Goal: Task Accomplishment & Management: Manage account settings

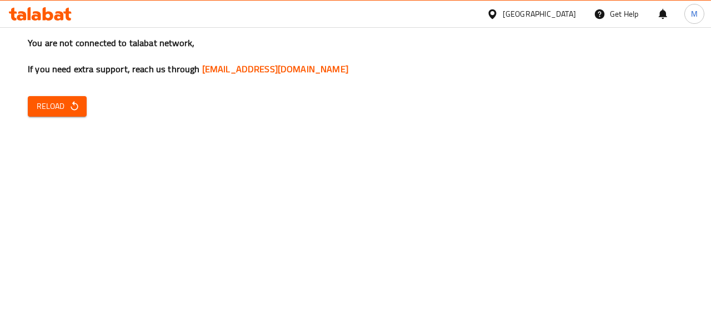
click at [53, 113] on span "Reload" at bounding box center [57, 106] width 41 height 14
click at [61, 103] on span "Reload" at bounding box center [57, 106] width 41 height 14
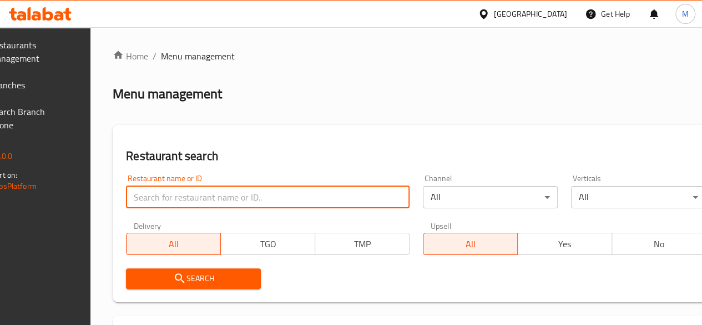
click at [227, 198] on input "search" at bounding box center [268, 197] width 284 height 22
type input "lawani"
click button "Search" at bounding box center [193, 278] width 135 height 21
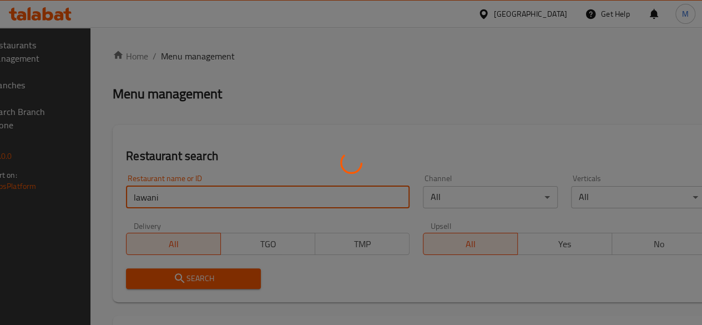
click button "Search" at bounding box center [193, 278] width 135 height 21
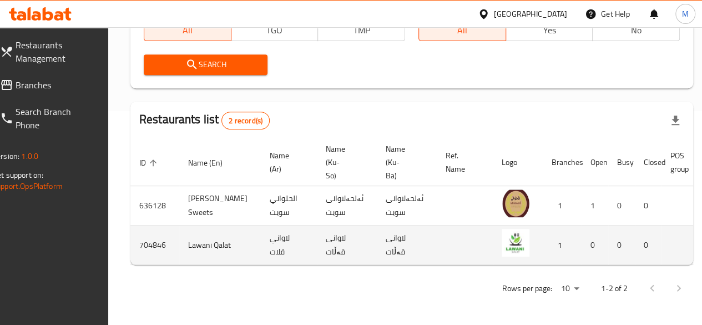
scroll to position [0, 113]
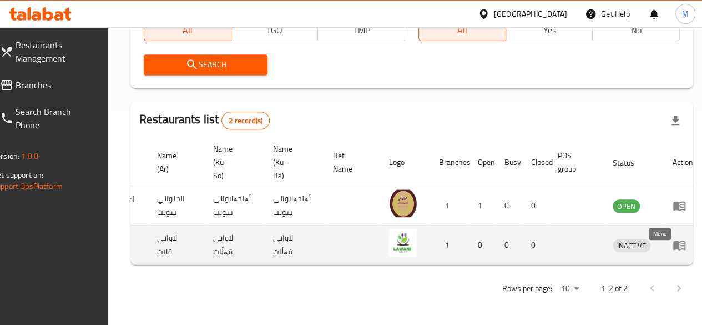
click at [674, 241] on icon "enhanced table" at bounding box center [680, 245] width 12 height 9
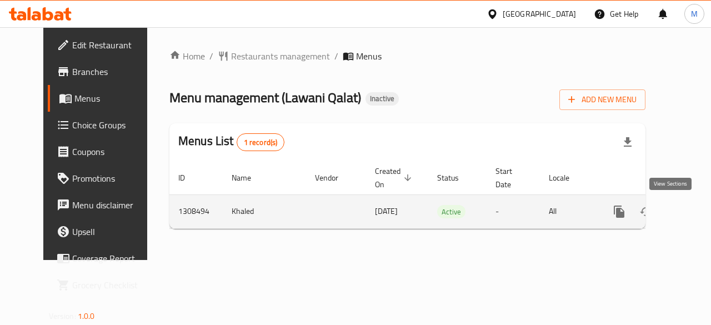
click at [692, 215] on icon "enhanced table" at bounding box center [698, 211] width 13 height 13
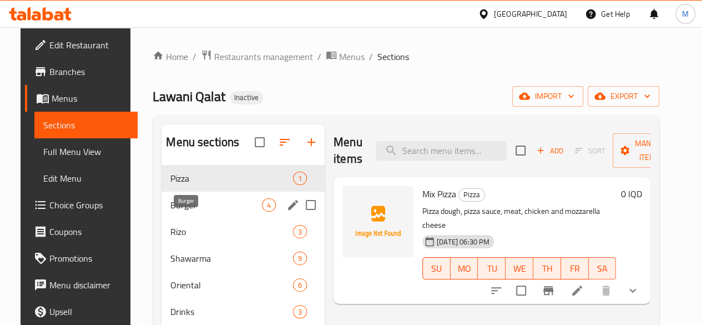
click at [207, 212] on span "Burger" at bounding box center [216, 204] width 92 height 13
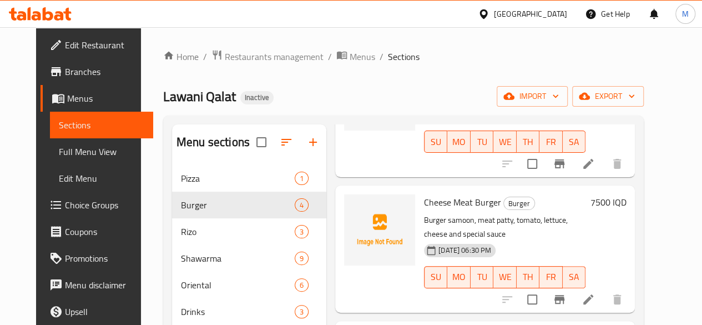
scroll to position [218, 0]
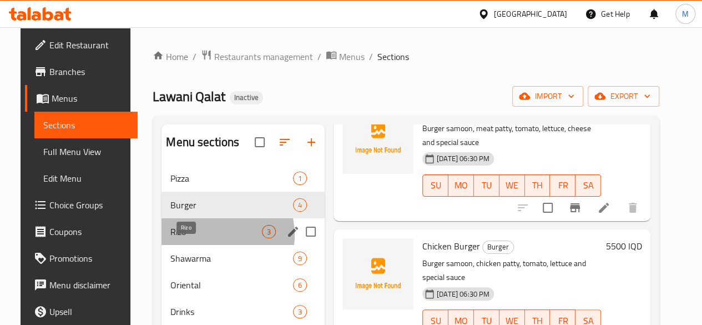
click at [198, 238] on span "Rizo" at bounding box center [216, 231] width 92 height 13
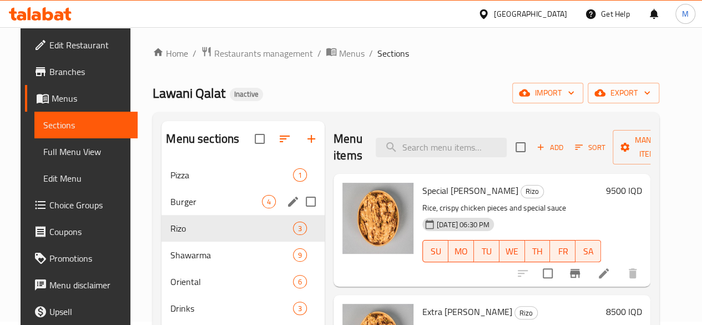
scroll to position [56, 0]
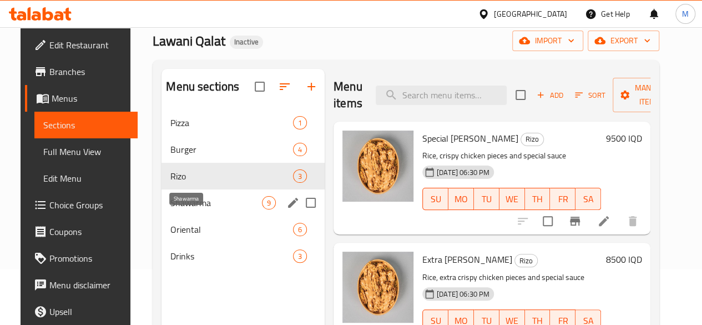
click at [186, 209] on span "Shawarma" at bounding box center [216, 202] width 92 height 13
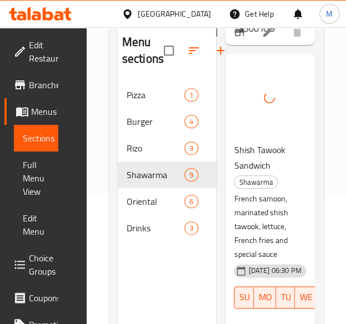
scroll to position [2536, 0]
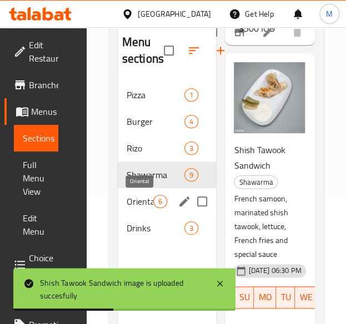
click at [144, 200] on span "Oriental" at bounding box center [140, 201] width 27 height 13
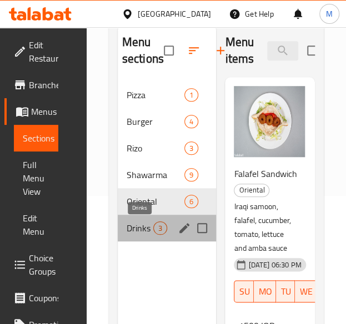
click at [142, 233] on span "Drinks" at bounding box center [140, 228] width 27 height 13
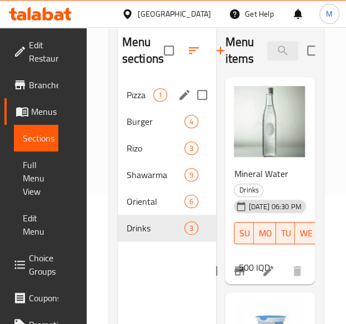
click at [149, 94] on span "Pizza" at bounding box center [140, 94] width 27 height 13
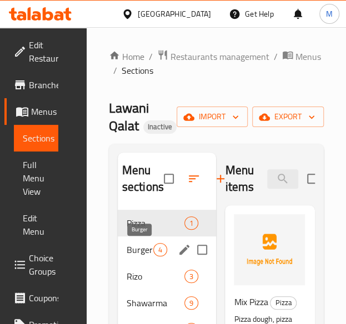
click at [135, 255] on span "Burger" at bounding box center [140, 249] width 27 height 13
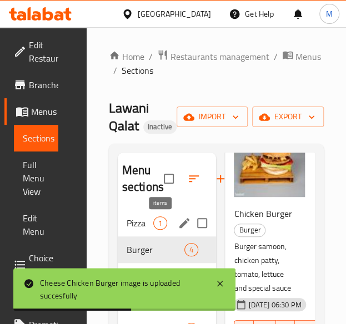
scroll to position [56, 0]
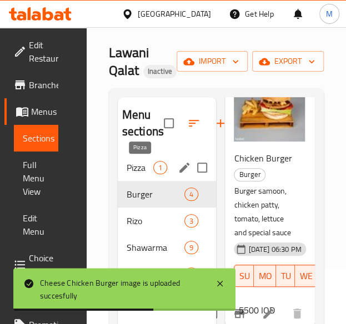
click at [145, 166] on span "Pizza" at bounding box center [140, 167] width 27 height 13
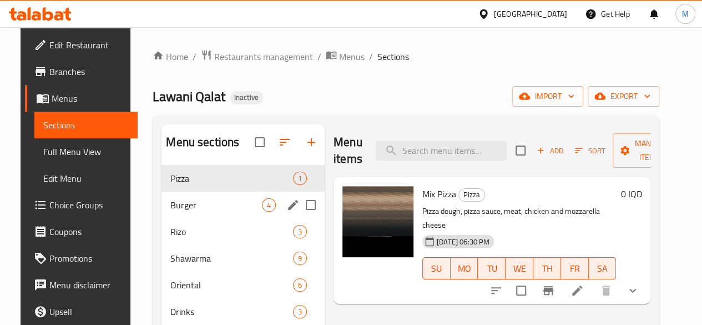
click at [195, 212] on span "Burger" at bounding box center [216, 204] width 92 height 13
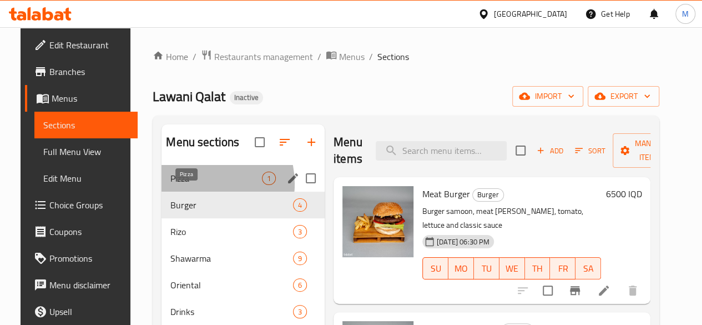
click at [185, 185] on span "Pizza" at bounding box center [216, 178] width 92 height 13
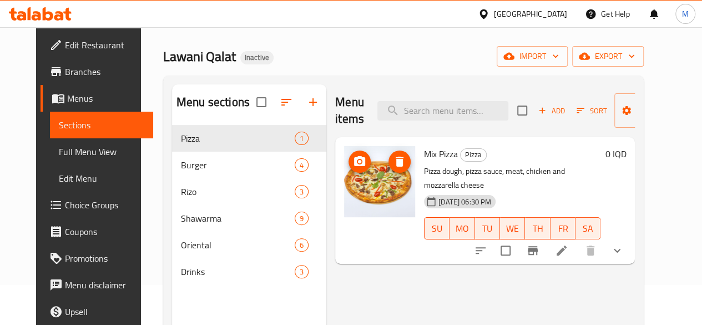
scroll to position [155, 0]
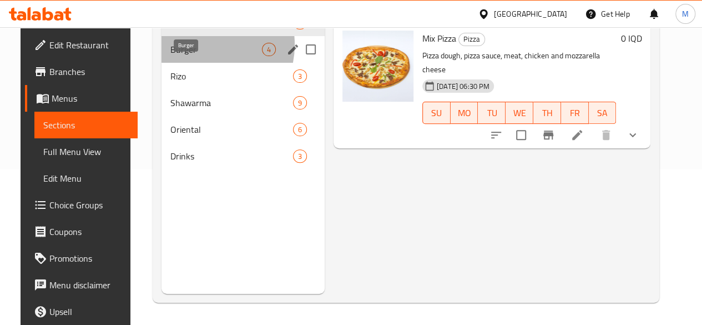
click at [191, 56] on span "Burger" at bounding box center [216, 49] width 92 height 13
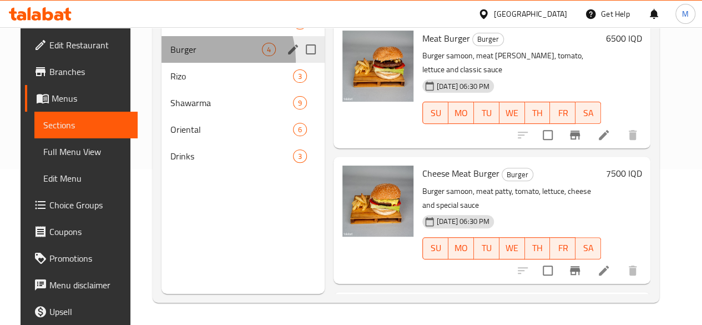
click at [188, 63] on div "Burger 4" at bounding box center [243, 49] width 163 height 27
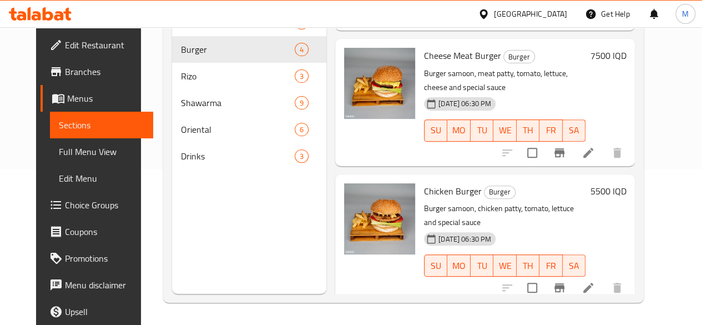
scroll to position [218, 0]
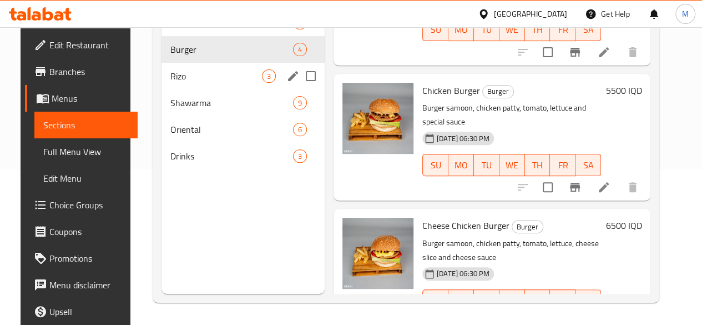
click at [170, 83] on div "Rizo 3" at bounding box center [243, 76] width 163 height 27
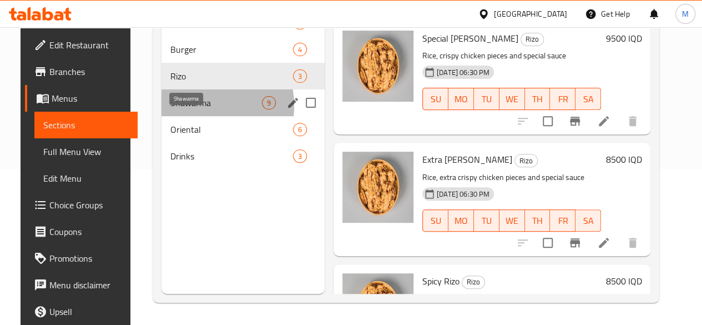
click at [179, 109] on span "Shawarma" at bounding box center [216, 102] width 92 height 13
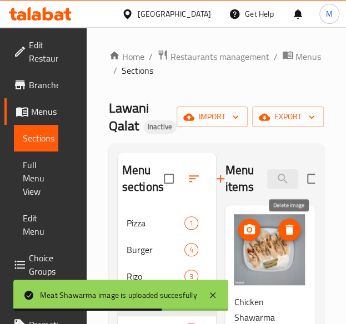
click at [291, 232] on icon "delete image" at bounding box center [289, 230] width 8 height 10
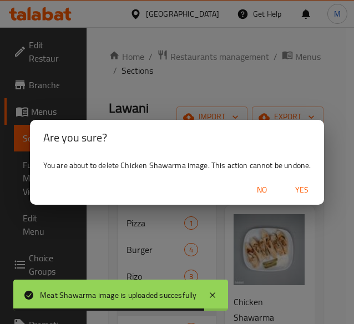
click at [299, 189] on span "Yes" at bounding box center [302, 190] width 27 height 14
